Goal: Browse casually

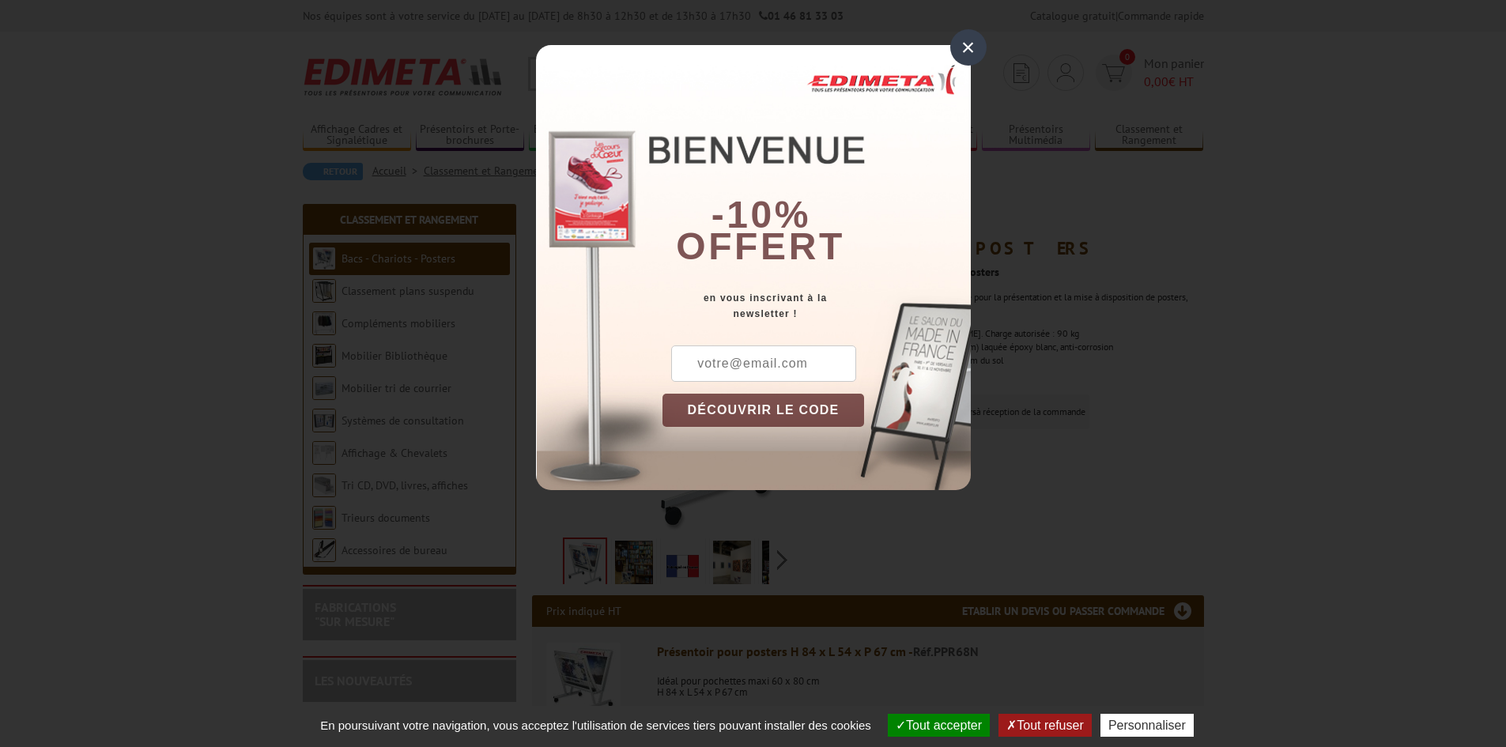
click at [967, 48] on div "×" at bounding box center [968, 47] width 36 height 36
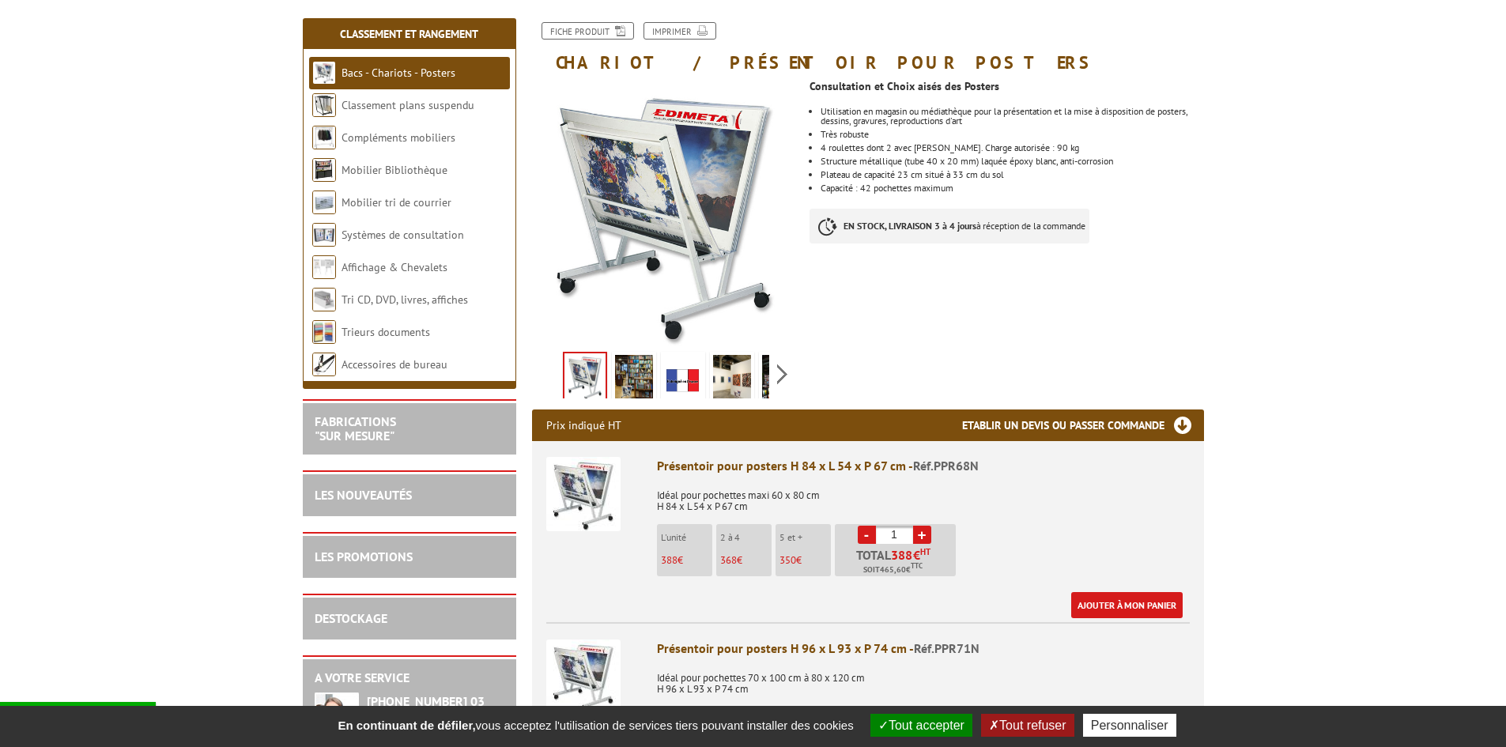
scroll to position [158, 0]
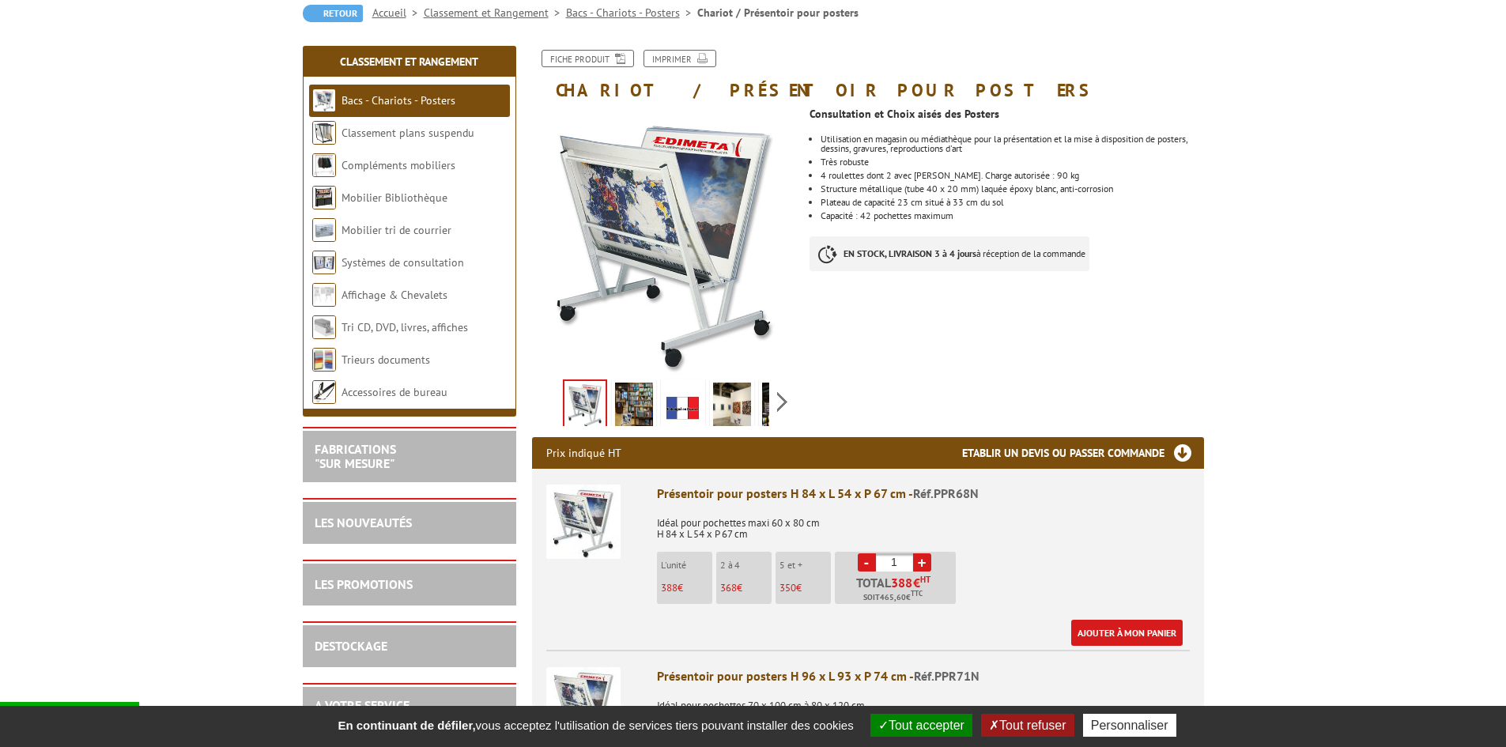
click at [784, 401] on div "Previous Next" at bounding box center [665, 401] width 266 height 55
click at [784, 400] on div "Previous Next" at bounding box center [665, 401] width 266 height 55
click at [603, 415] on img at bounding box center [598, 407] width 38 height 49
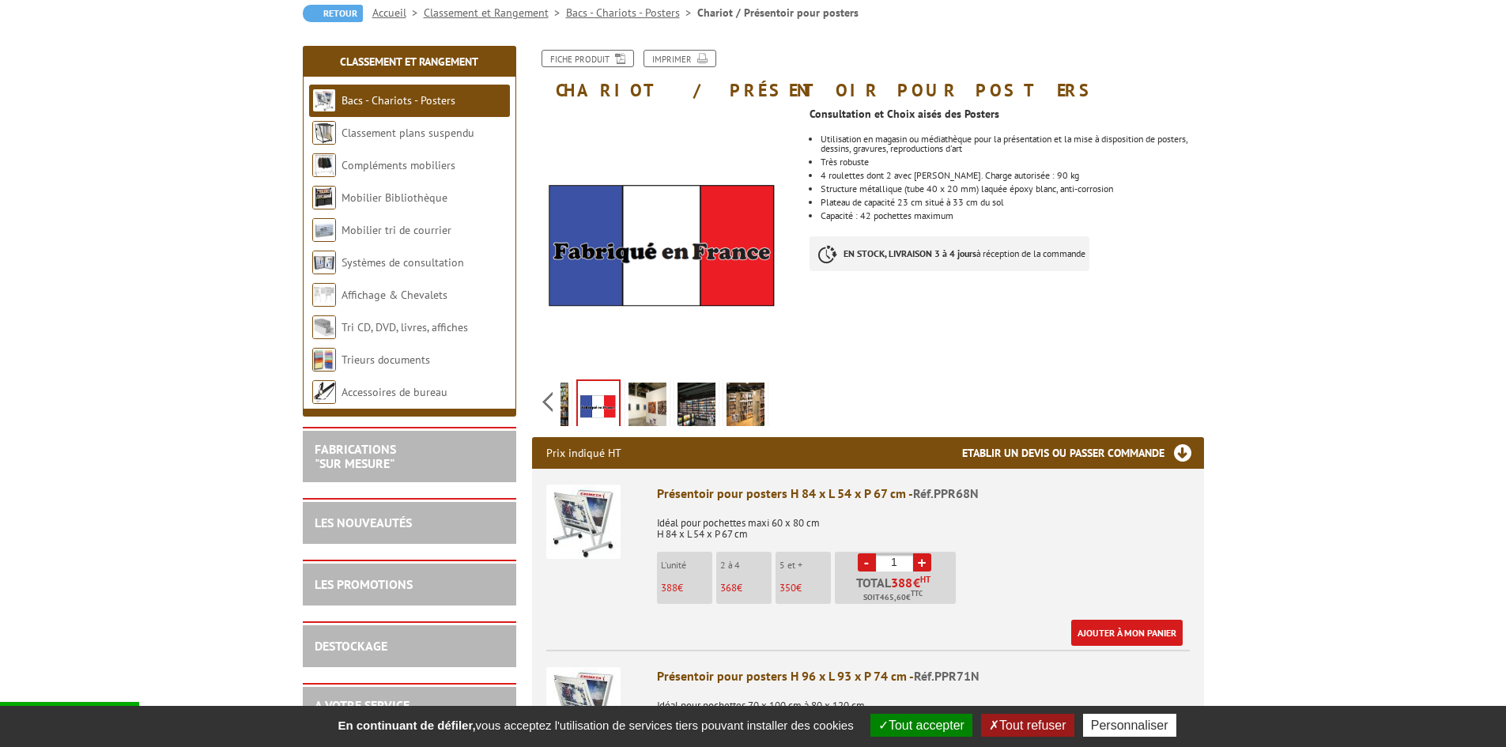
click at [561, 407] on img at bounding box center [549, 407] width 38 height 49
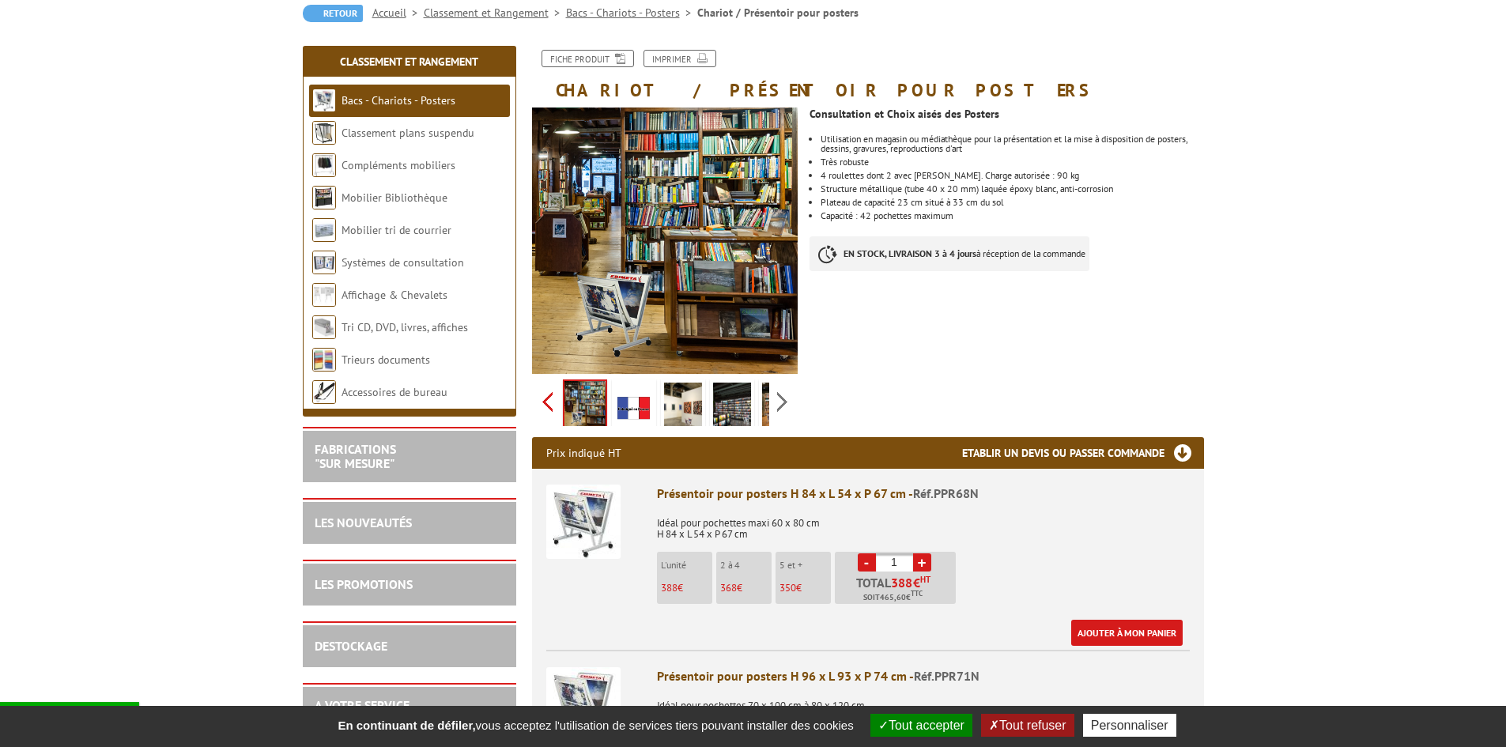
click at [545, 408] on div "Previous Next" at bounding box center [665, 401] width 266 height 55
click at [579, 402] on img at bounding box center [585, 407] width 38 height 49
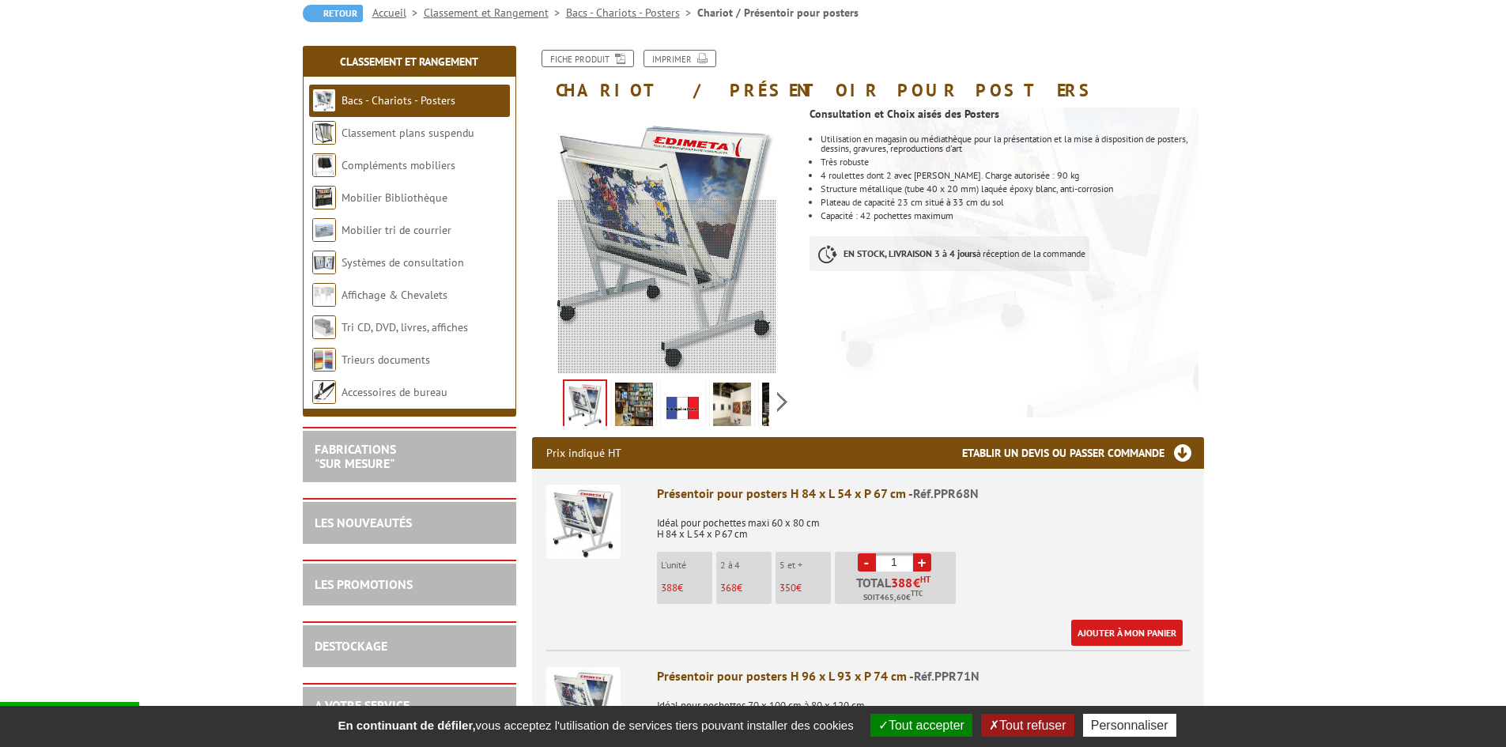
click at [670, 290] on div at bounding box center [667, 287] width 218 height 174
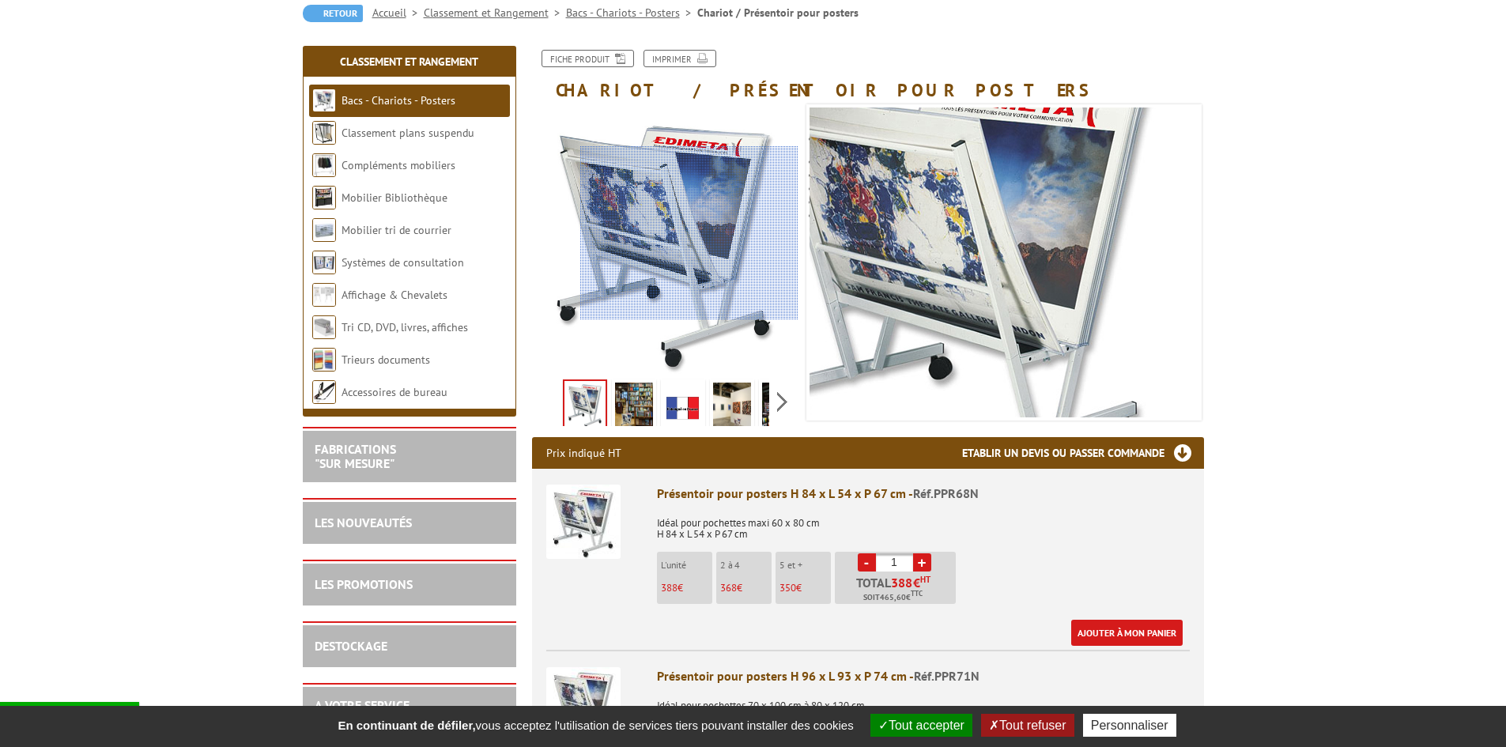
drag, startPoint x: 703, startPoint y: 233, endPoint x: 900, endPoint y: 201, distance: 200.3
click at [900, 201] on img at bounding box center [961, 277] width 474 height 474
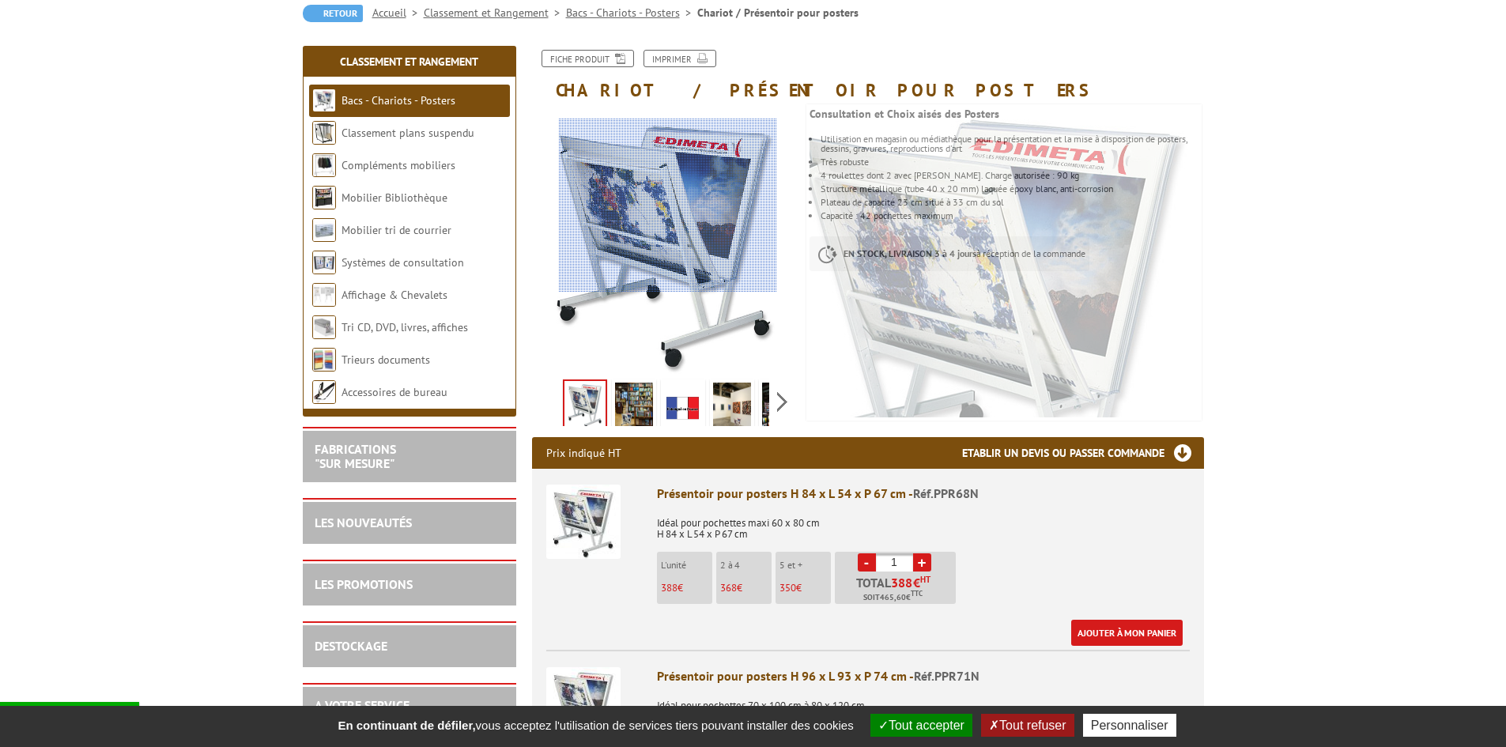
click at [668, 206] on div at bounding box center [668, 206] width 218 height 174
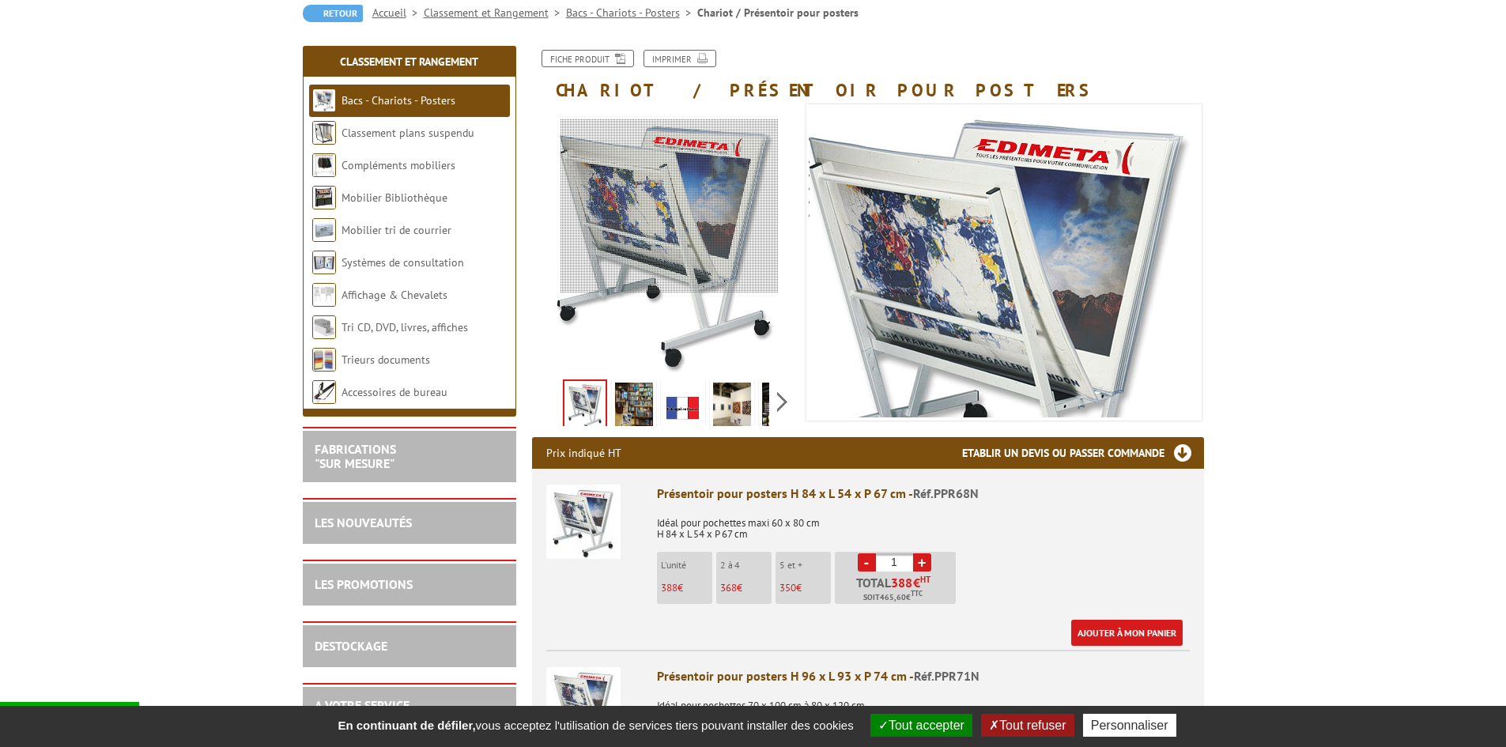
click at [670, 206] on div at bounding box center [669, 206] width 218 height 174
click at [670, 207] on div at bounding box center [669, 206] width 218 height 174
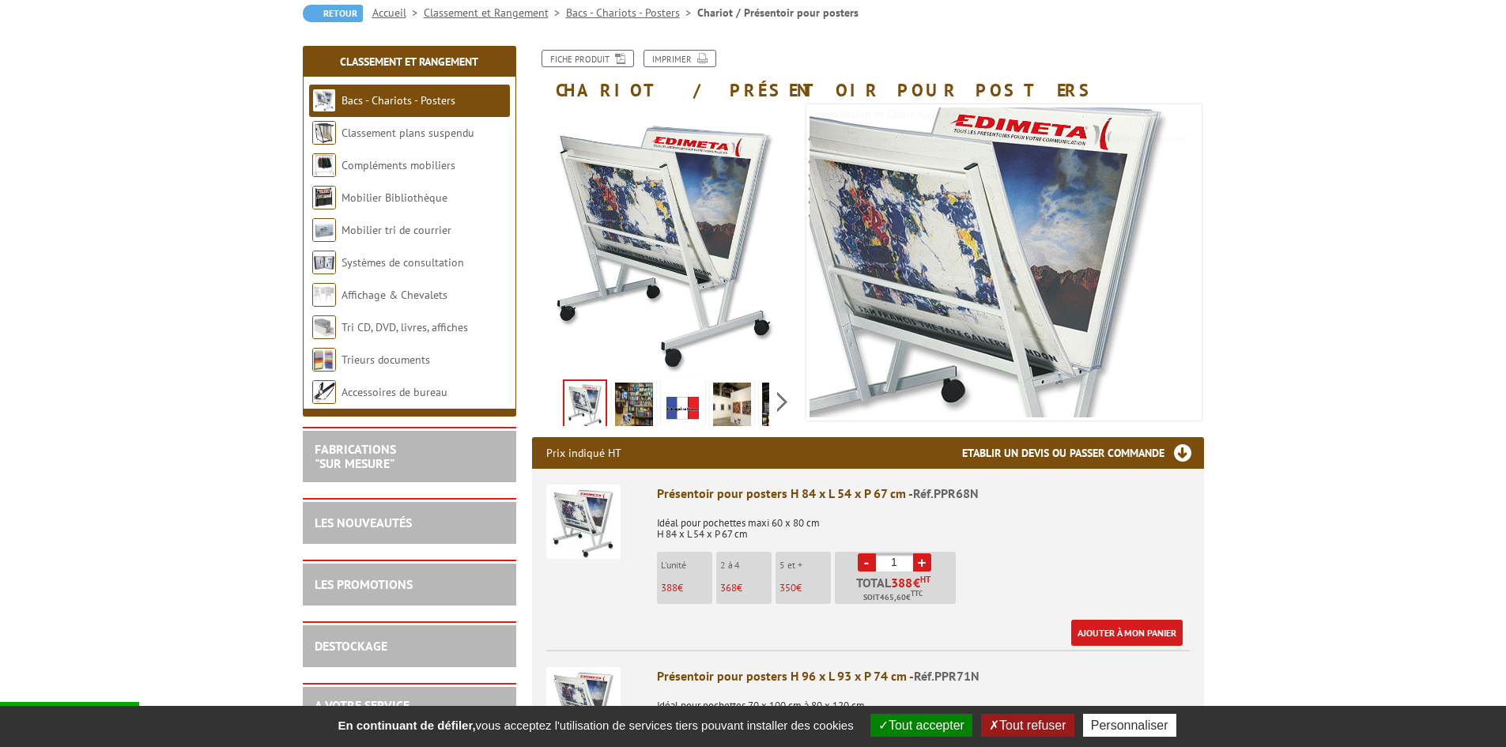
click at [948, 267] on img at bounding box center [974, 299] width 474 height 474
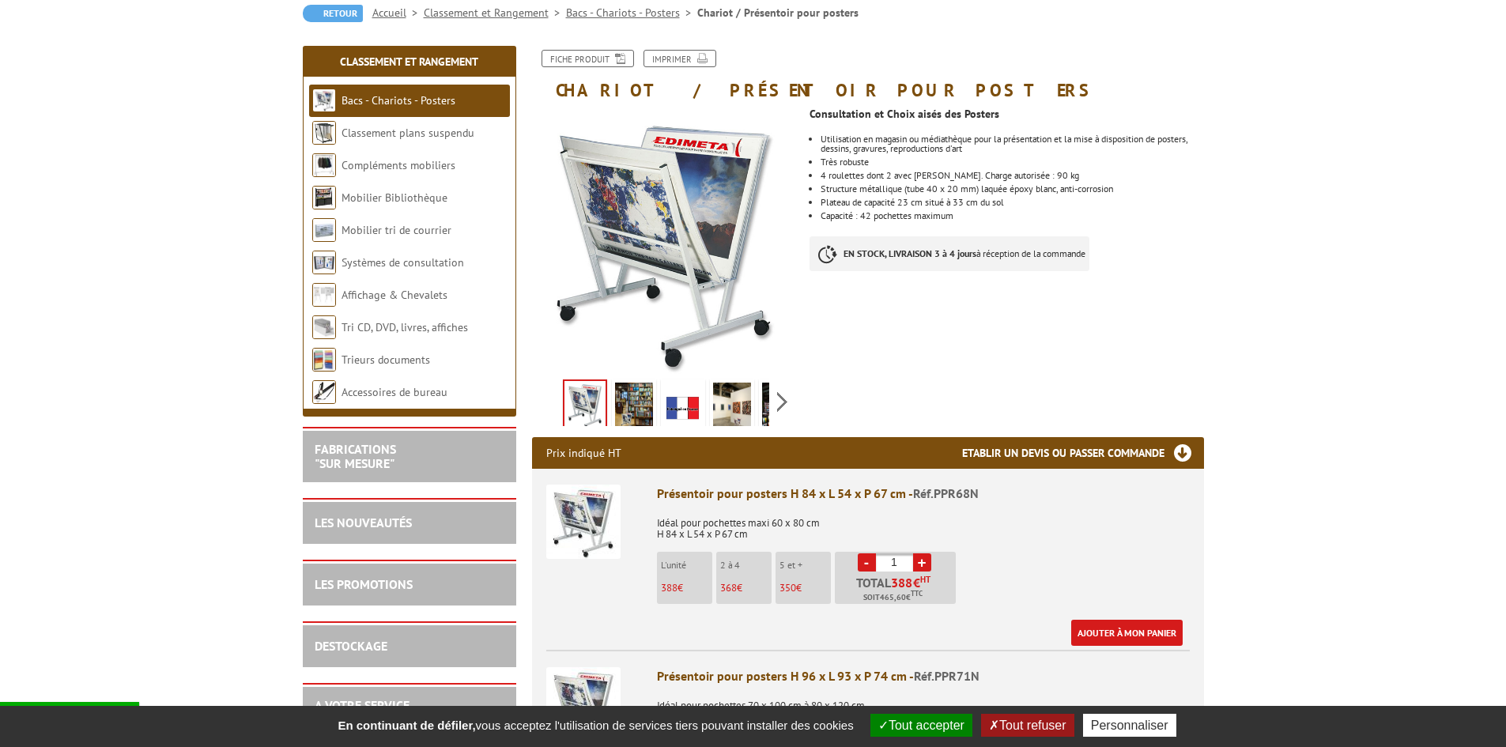
click at [0, 0] on div at bounding box center [0, 0] width 0 height 0
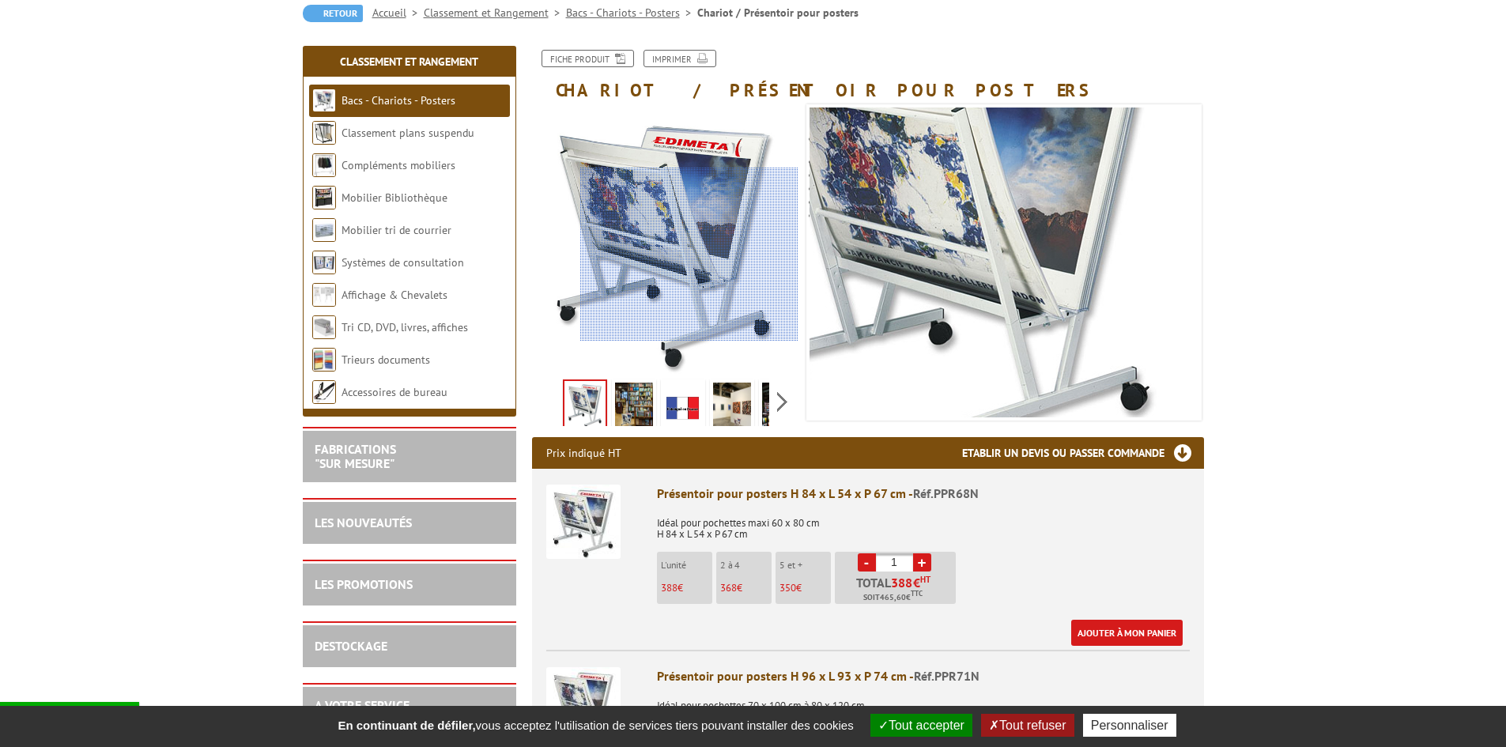
drag, startPoint x: 722, startPoint y: 251, endPoint x: 704, endPoint y: 255, distance: 18.6
click at [704, 255] on div at bounding box center [689, 255] width 218 height 174
click at [703, 255] on div at bounding box center [689, 255] width 218 height 174
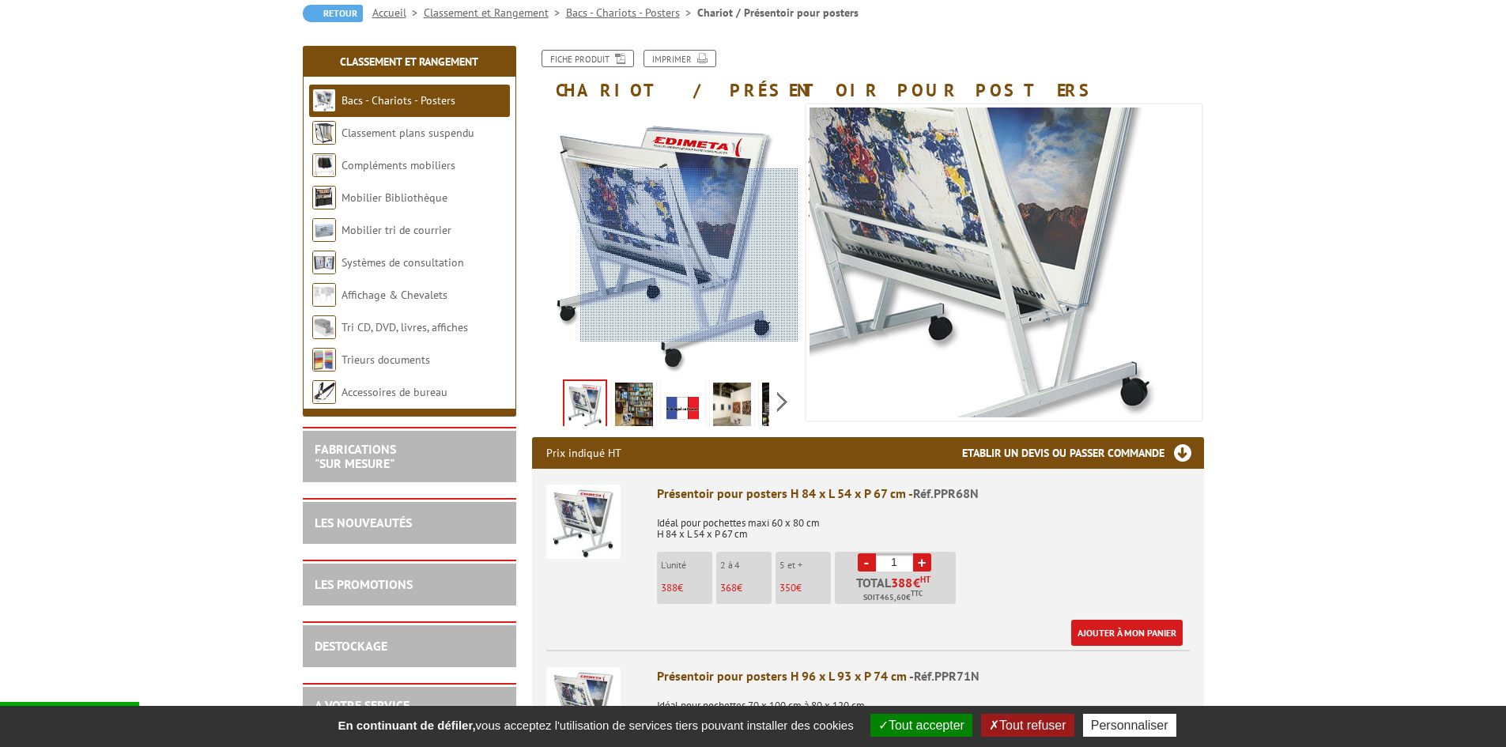
click at [702, 255] on div at bounding box center [689, 255] width 218 height 174
